Goal: Task Accomplishment & Management: Manage account settings

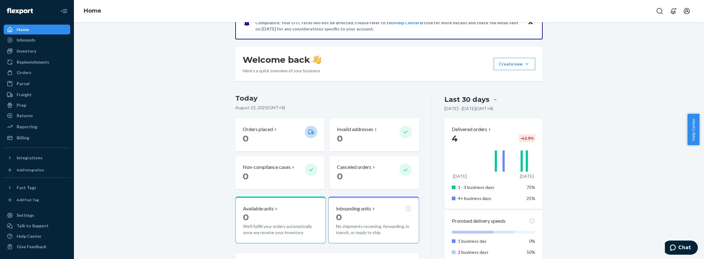
scroll to position [62, 0]
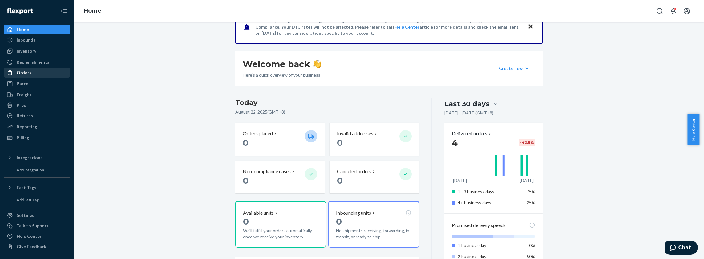
click at [29, 75] on div "Orders" at bounding box center [24, 73] width 15 height 6
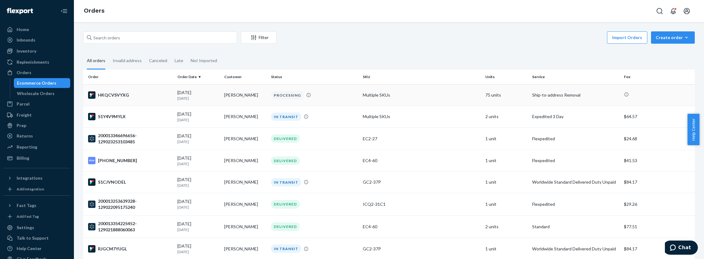
click at [123, 97] on div "HKQCVSVYXG" at bounding box center [130, 94] width 84 height 7
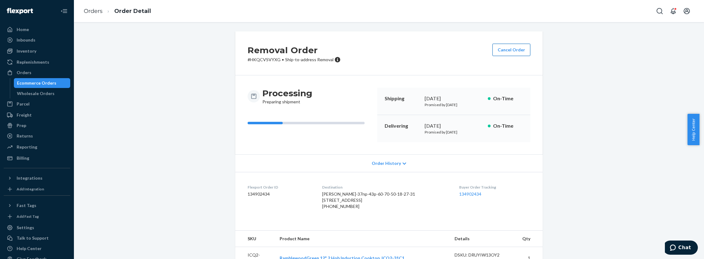
click at [510, 47] on button "Cancel Order" at bounding box center [511, 50] width 38 height 12
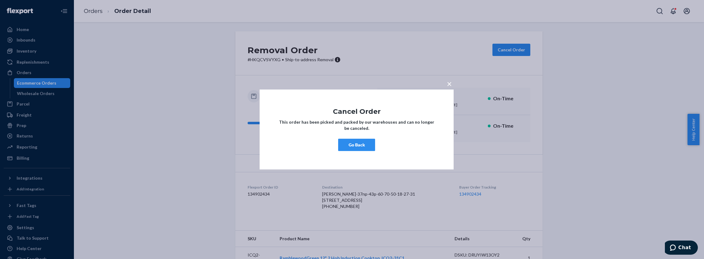
click at [354, 143] on button "Go Back" at bounding box center [356, 145] width 37 height 12
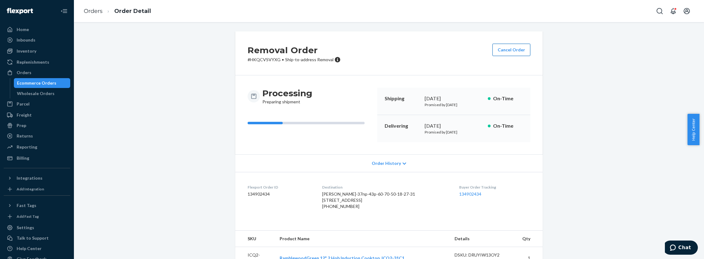
click at [504, 50] on button "Cancel Order" at bounding box center [511, 50] width 38 height 12
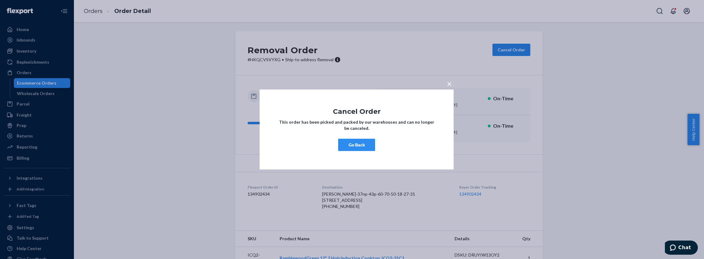
click at [364, 142] on button "Go Back" at bounding box center [356, 145] width 37 height 12
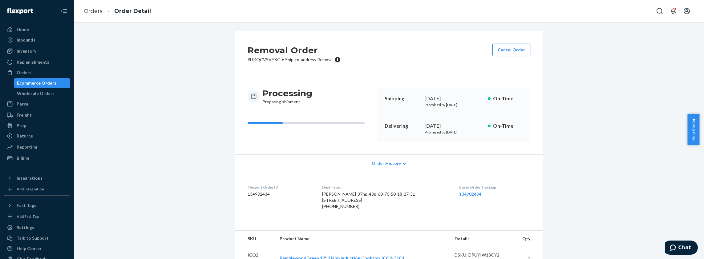
click at [516, 51] on button "Cancel Order" at bounding box center [511, 50] width 38 height 12
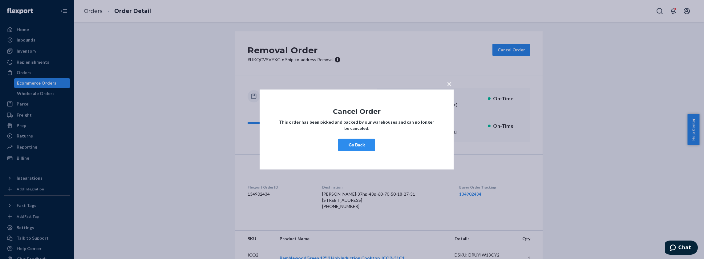
click at [363, 145] on button "Go Back" at bounding box center [356, 145] width 37 height 12
